Goal: Navigation & Orientation: Find specific page/section

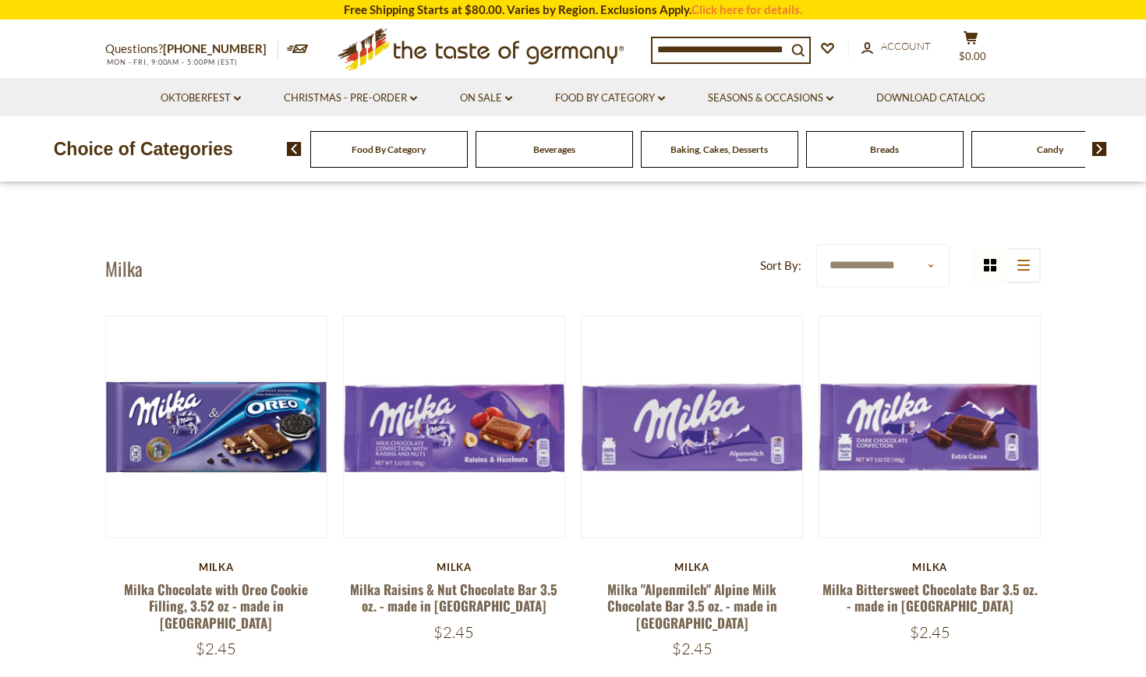
scroll to position [3, 0]
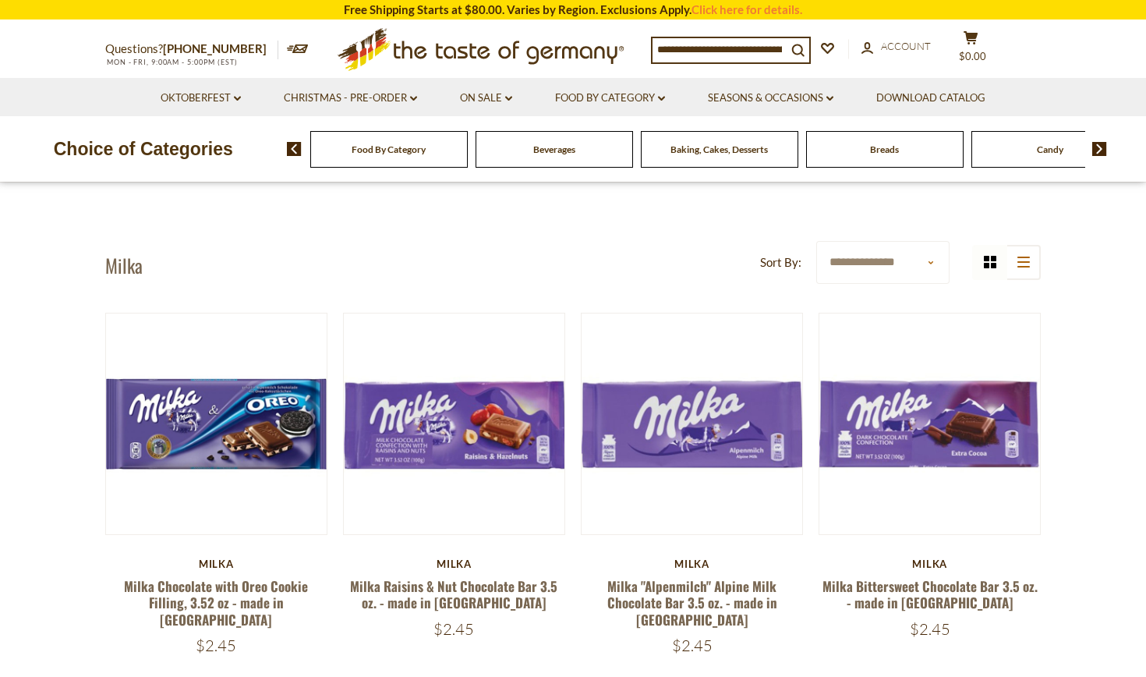
click at [1103, 147] on img at bounding box center [1099, 149] width 15 height 14
click at [1103, 148] on img at bounding box center [1099, 149] width 15 height 14
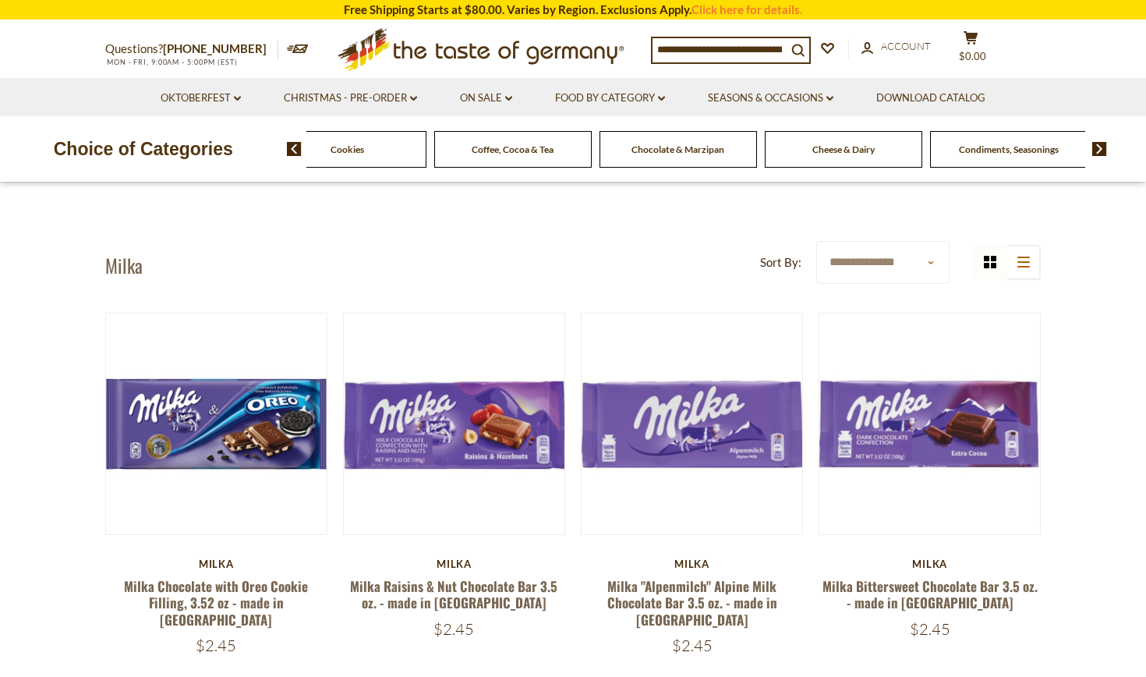
click at [1103, 150] on img at bounding box center [1099, 149] width 15 height 14
click at [1103, 152] on img at bounding box center [1099, 149] width 15 height 14
click at [1103, 153] on img at bounding box center [1099, 149] width 15 height 14
click at [1103, 154] on img at bounding box center [1099, 149] width 15 height 14
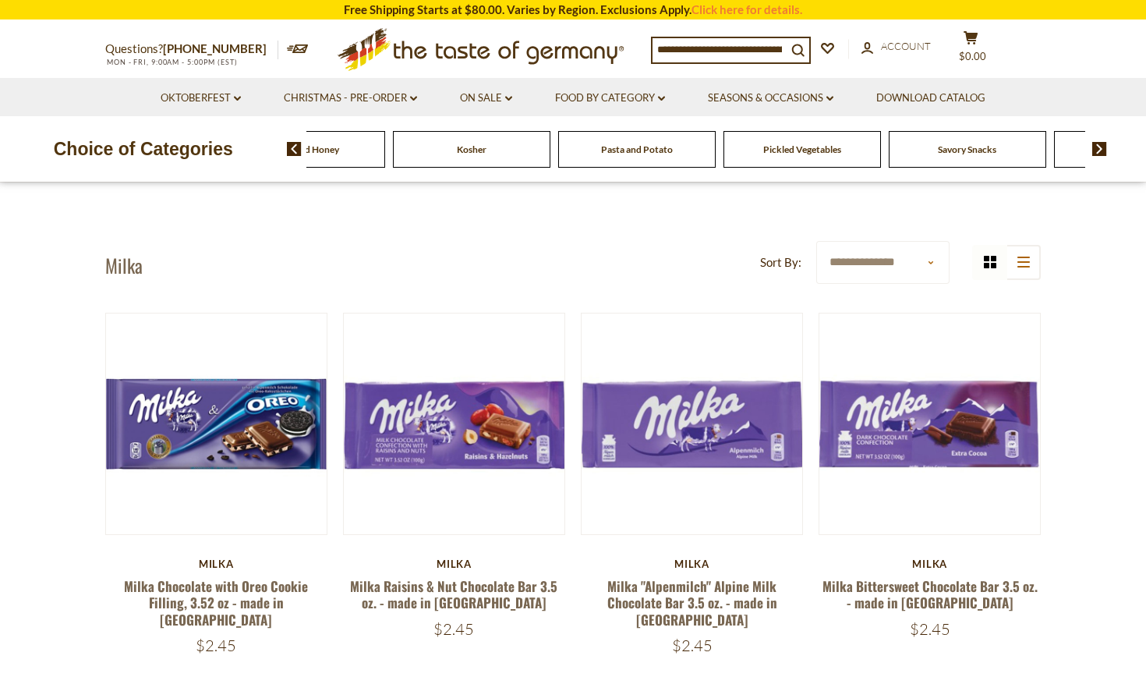
click at [1103, 155] on div "Food By Category [GEOGRAPHIC_DATA] Baking, Cakes, Desserts Breads Candy Cereal …" at bounding box center [717, 148] width 860 height 37
click at [1102, 147] on img at bounding box center [1099, 149] width 15 height 14
click at [1102, 148] on img at bounding box center [1099, 149] width 15 height 14
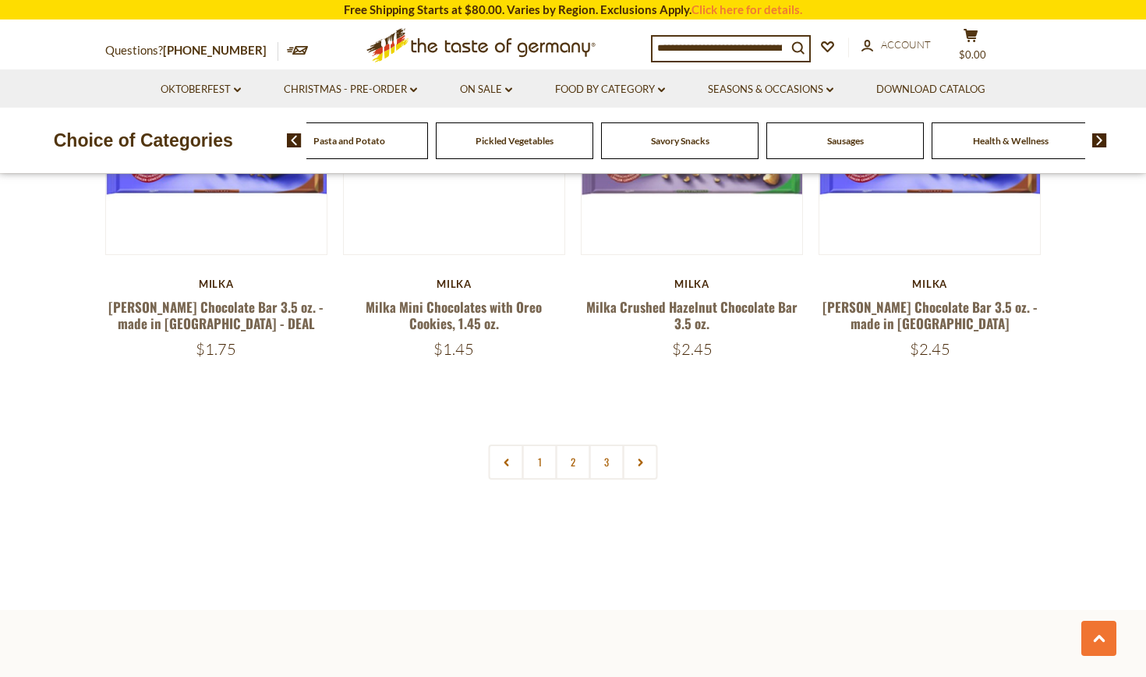
scroll to position [3203, 0]
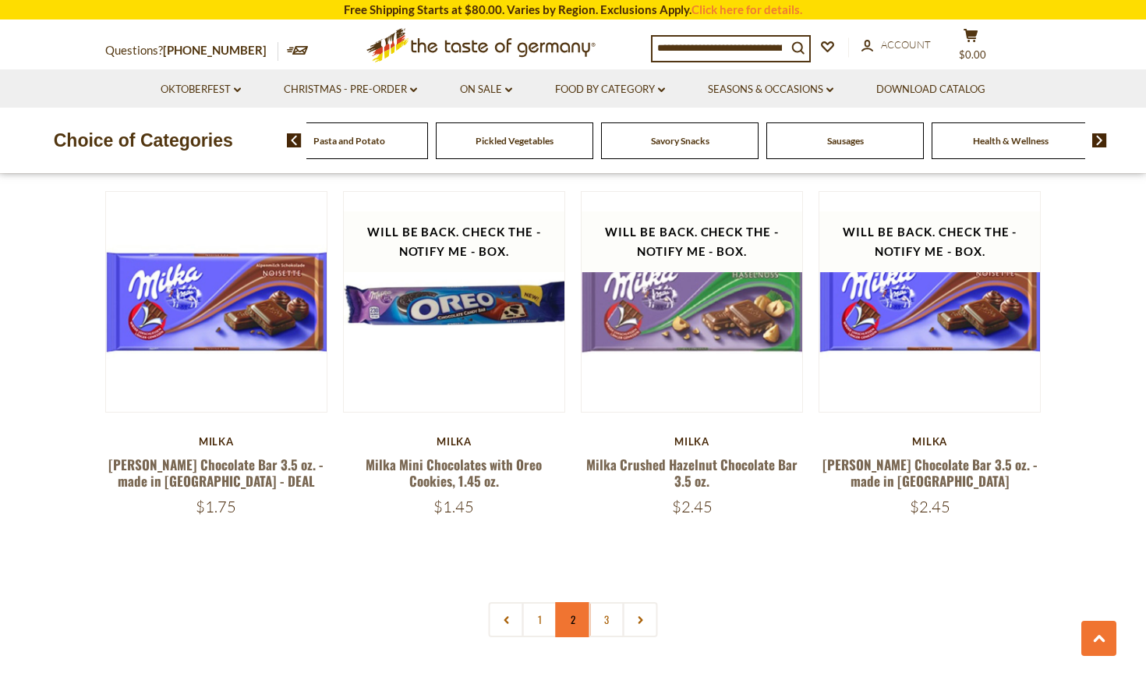
click at [568, 602] on link "2" at bounding box center [573, 619] width 35 height 35
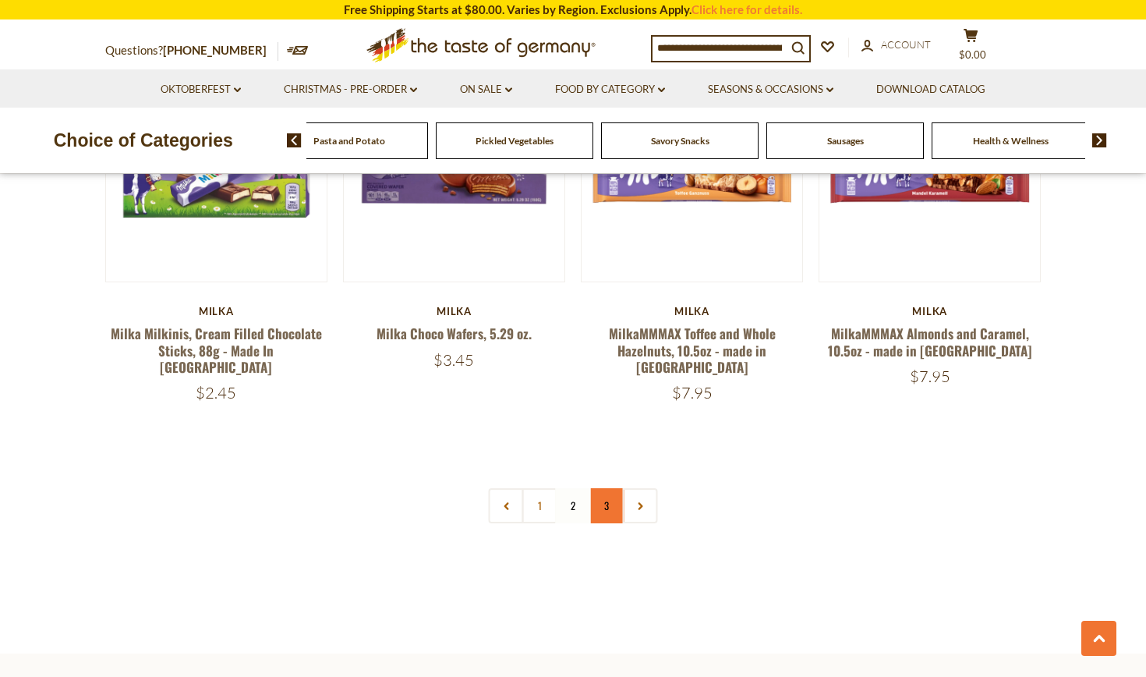
click at [606, 488] on link "3" at bounding box center [606, 505] width 35 height 35
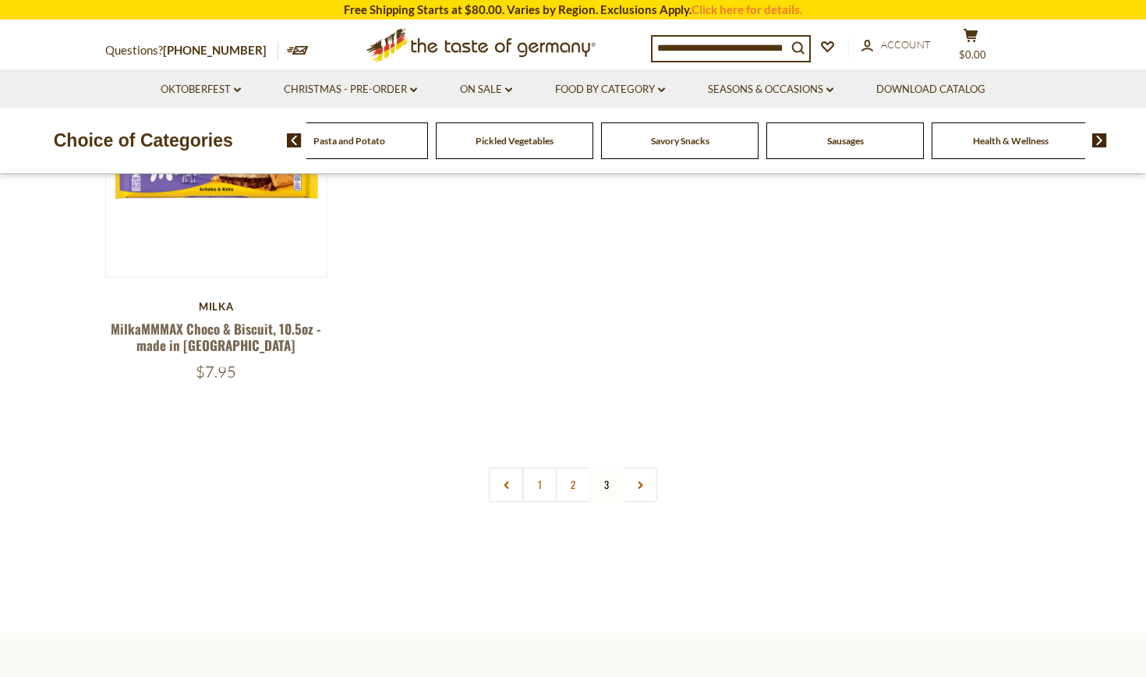
scroll to position [244, 0]
